Goal: Task Accomplishment & Management: Complete application form

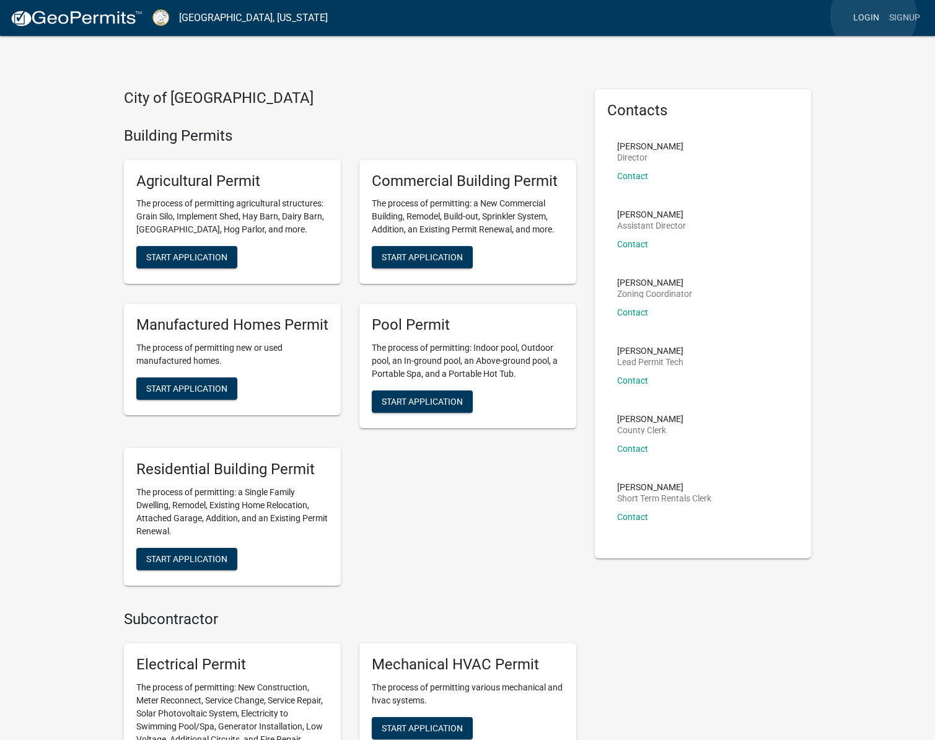
click at [874, 15] on link "Login" at bounding box center [866, 18] width 36 height 24
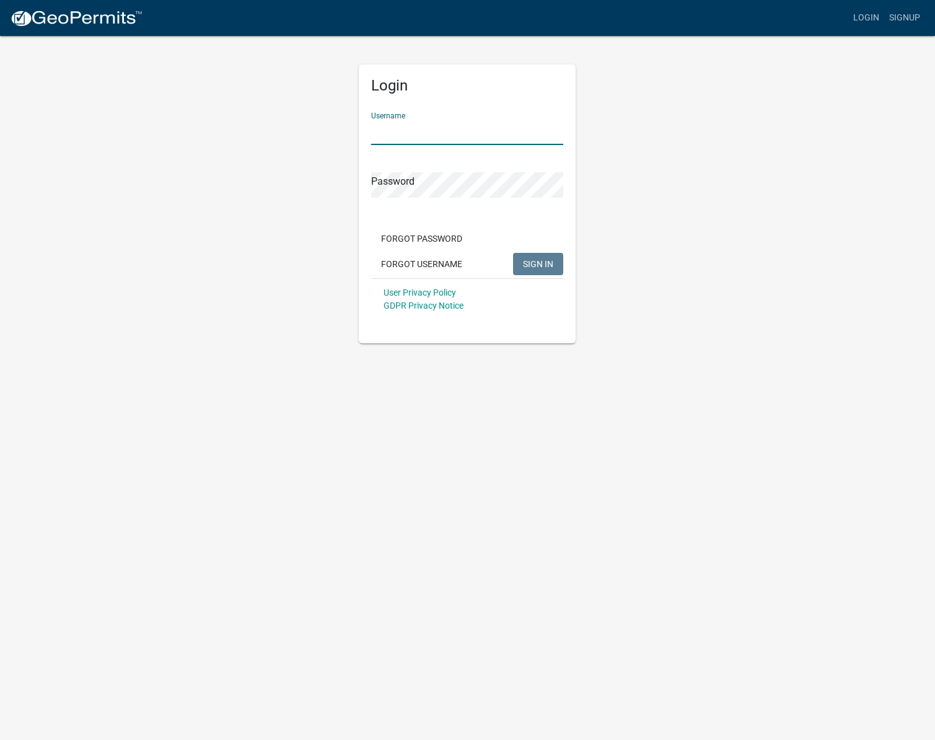
type input "jaywright999"
click at [542, 262] on span "SIGN IN" at bounding box center [538, 263] width 30 height 10
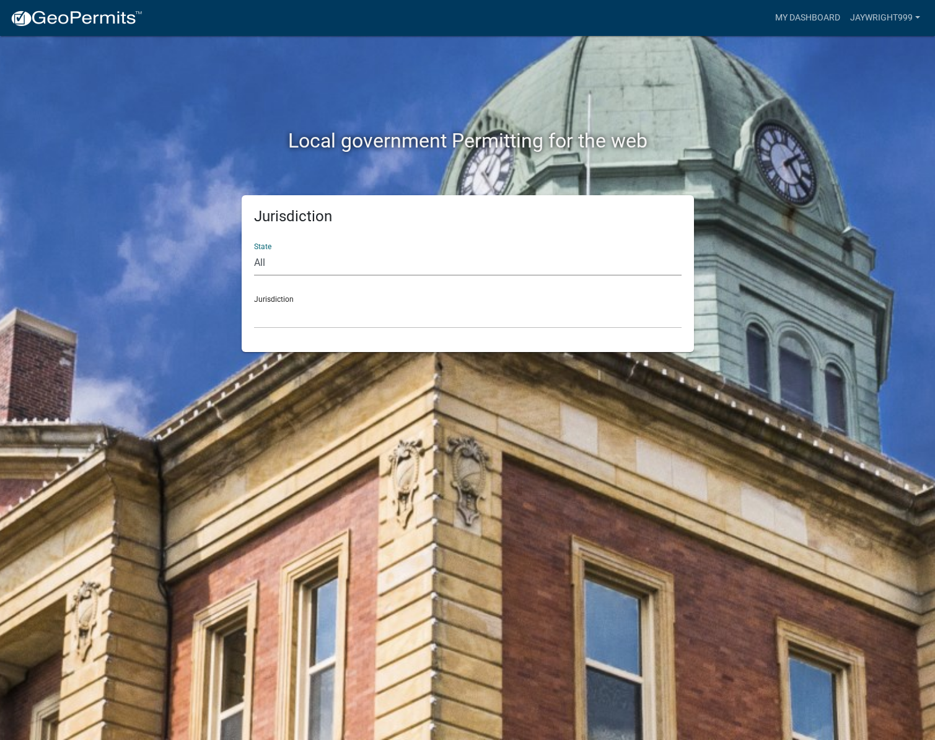
select select "[US_STATE]"
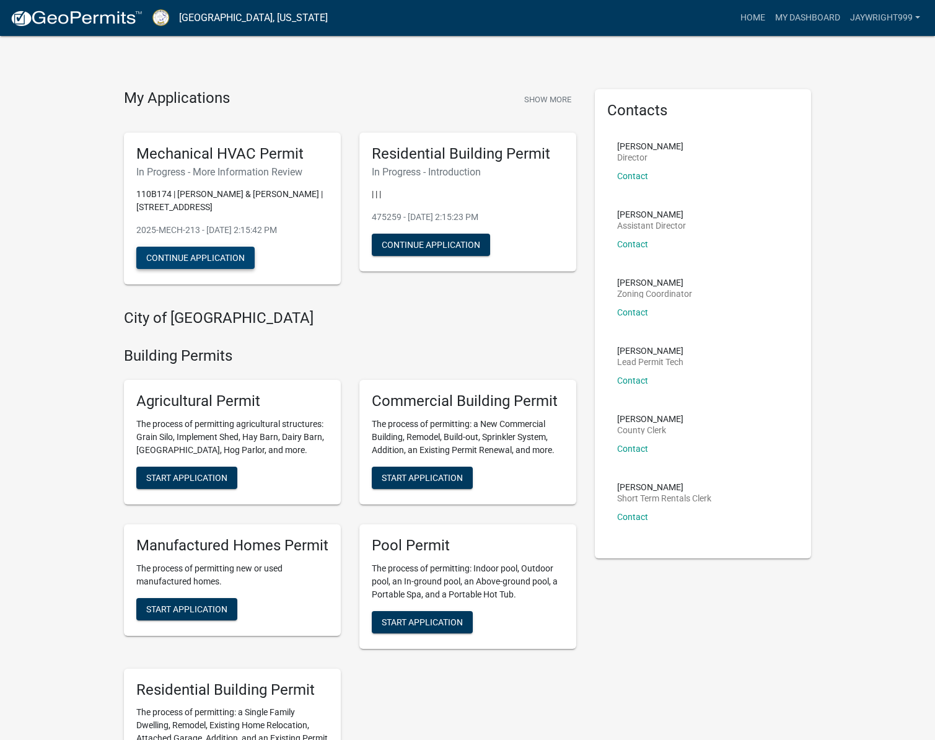
click at [206, 253] on button "Continue Application" at bounding box center [195, 258] width 118 height 22
